Goal: Check status: Check status

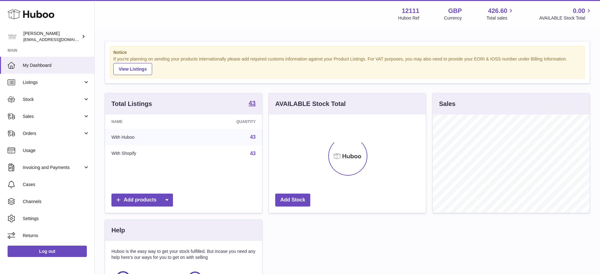
scroll to position [98, 157]
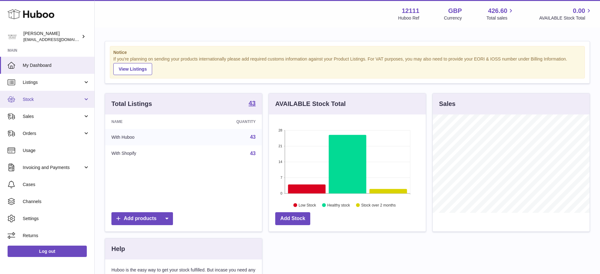
click at [80, 97] on span "Stock" at bounding box center [53, 100] width 60 height 6
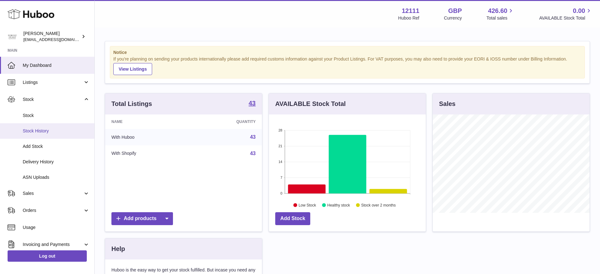
click at [79, 133] on span "Stock History" at bounding box center [56, 131] width 67 height 6
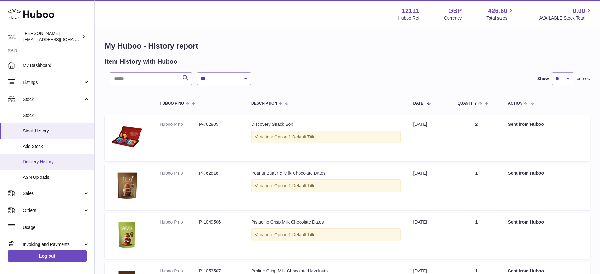
click at [69, 164] on span "Delivery History" at bounding box center [56, 162] width 67 height 6
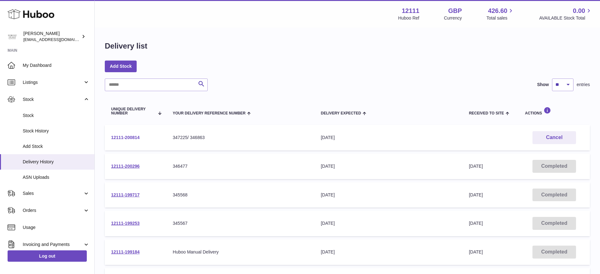
click at [134, 139] on link "12111-200814" at bounding box center [125, 137] width 28 height 5
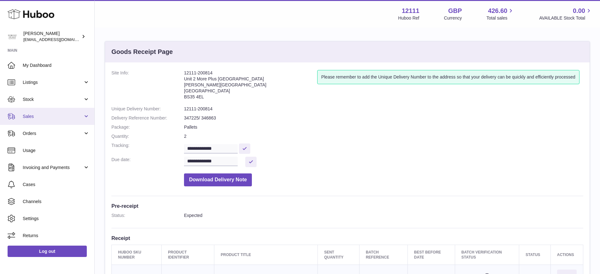
click at [64, 113] on link "Sales" at bounding box center [47, 116] width 94 height 17
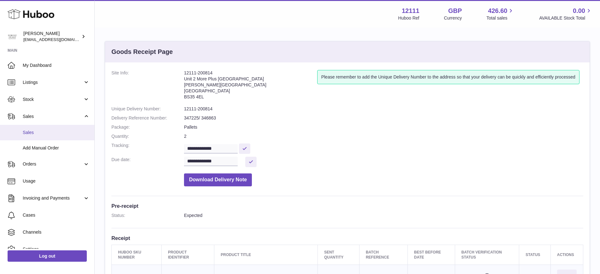
click at [38, 129] on link "Sales" at bounding box center [47, 132] width 94 height 15
